Goal: Information Seeking & Learning: Learn about a topic

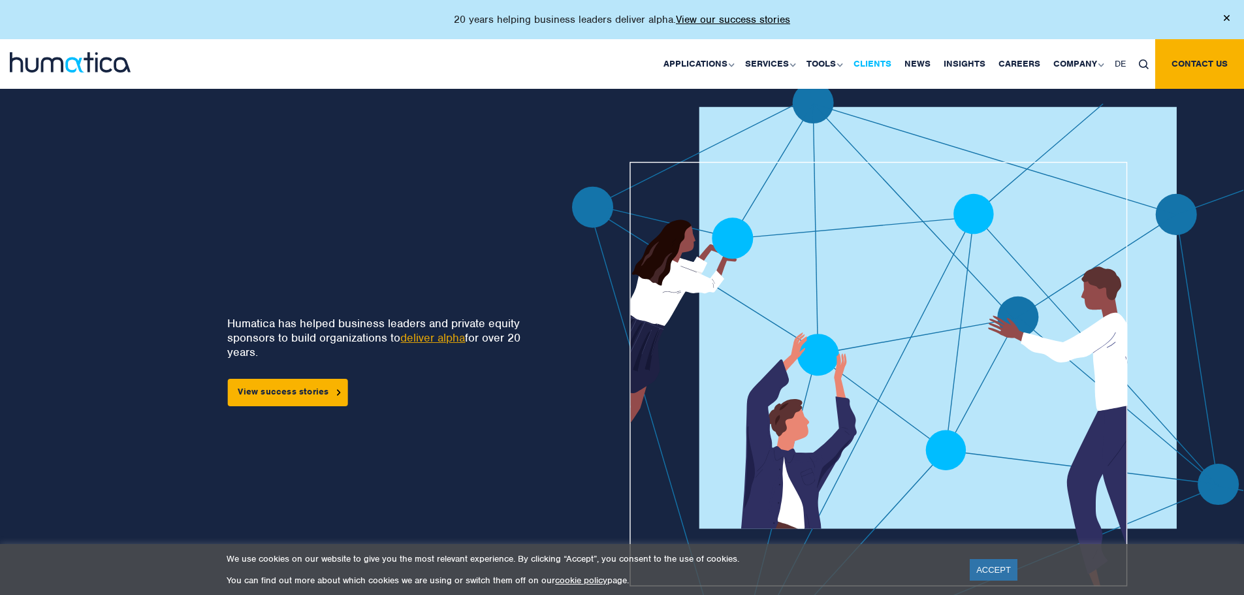
click at [872, 62] on link "Clients" at bounding box center [872, 64] width 51 height 50
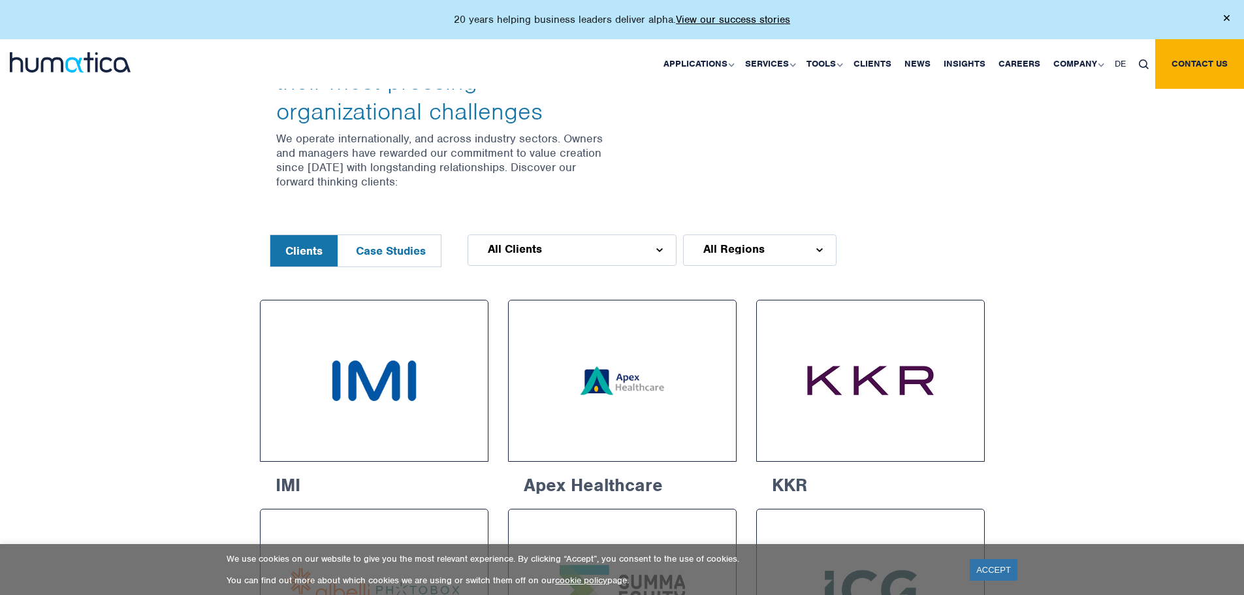
scroll to position [457, 0]
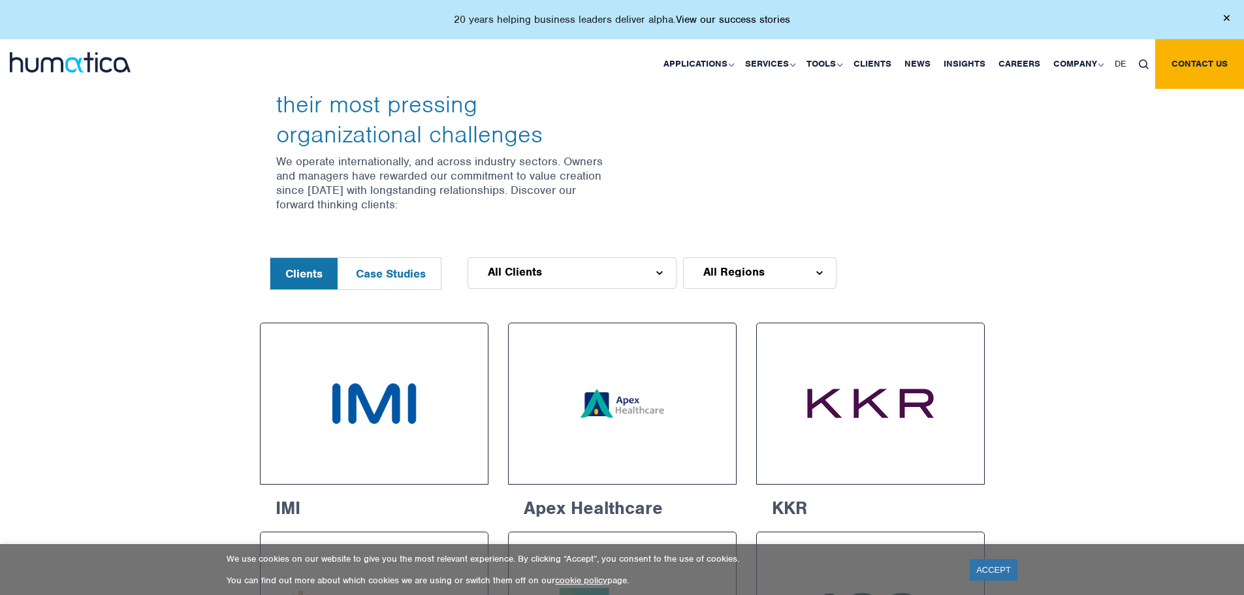
click at [724, 17] on link "View our success stories" at bounding box center [733, 19] width 114 height 13
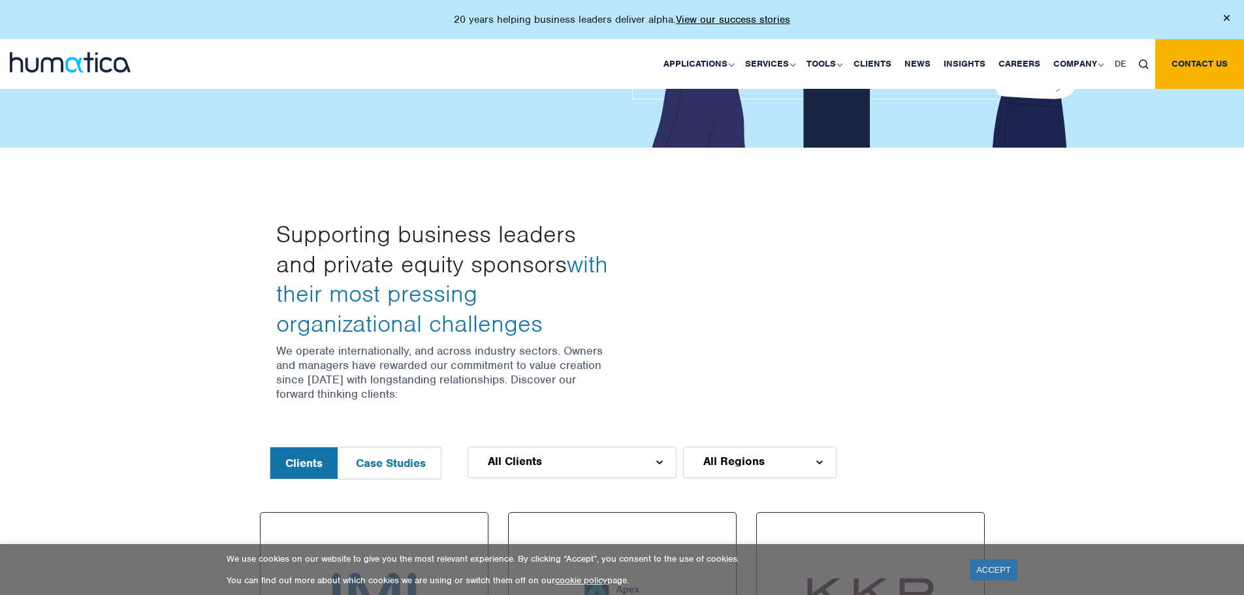
scroll to position [522, 0]
